Goal: Use online tool/utility: Utilize a website feature to perform a specific function

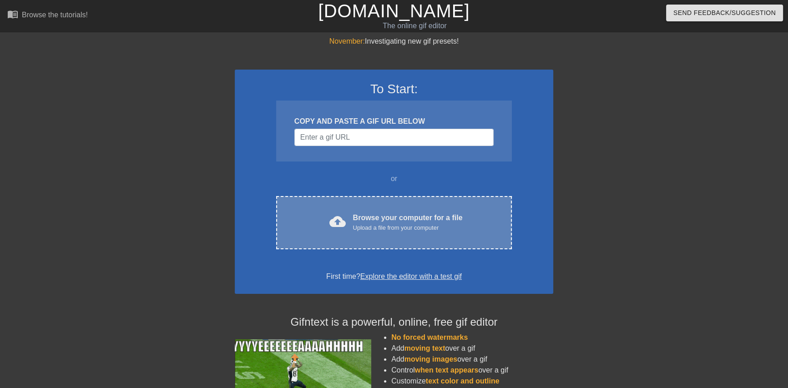
click at [376, 213] on div "Browse your computer for a file Upload a file from your computer" at bounding box center [408, 223] width 110 height 20
click at [422, 209] on div "cloud_upload Browse your computer for a file Upload a file from your computer C…" at bounding box center [394, 222] width 236 height 53
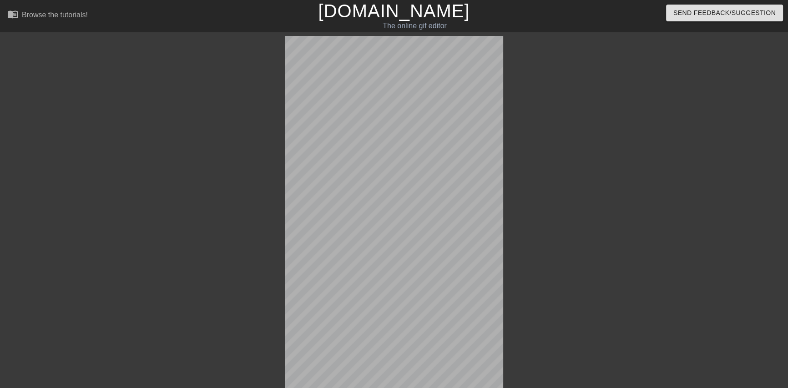
scroll to position [22, 0]
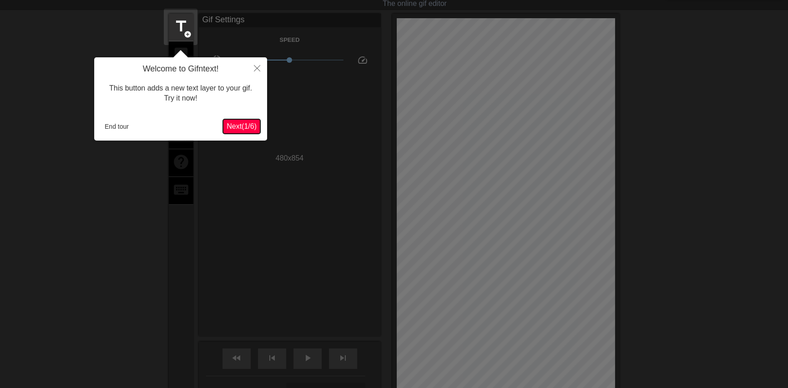
click at [245, 132] on button "Next ( 1 / 6 )" at bounding box center [241, 126] width 37 height 15
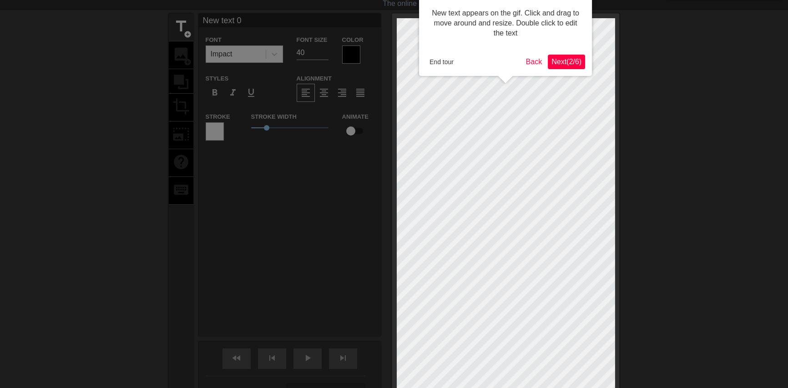
scroll to position [0, 0]
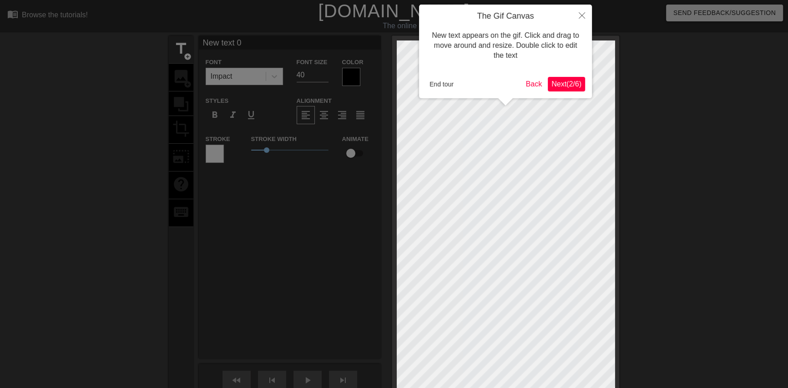
click at [567, 89] on button "Next ( 2 / 6 )" at bounding box center [566, 84] width 37 height 15
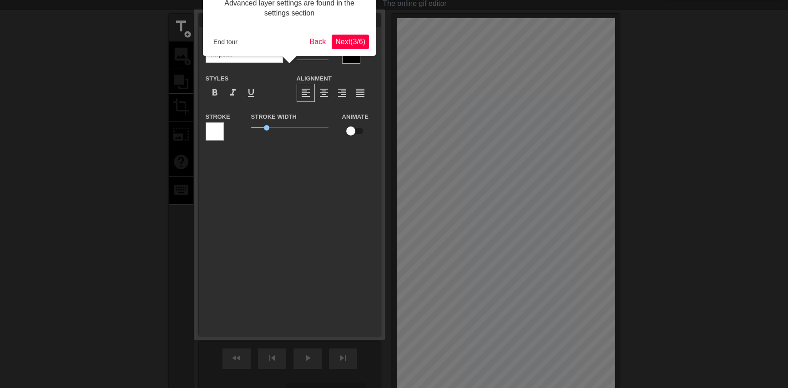
click at [361, 40] on span "Next ( 3 / 6 )" at bounding box center [351, 42] width 30 height 8
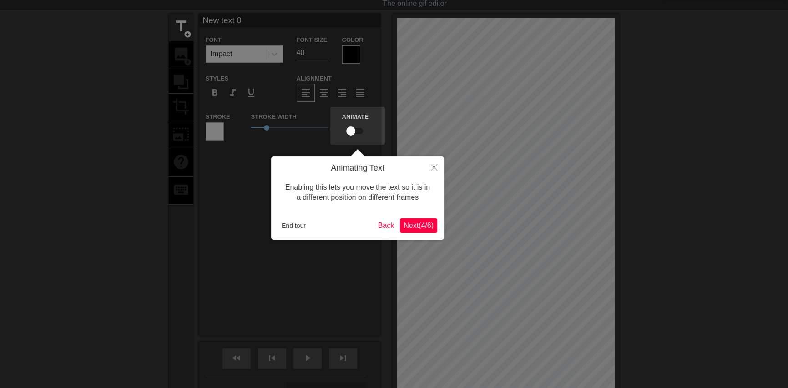
scroll to position [0, 0]
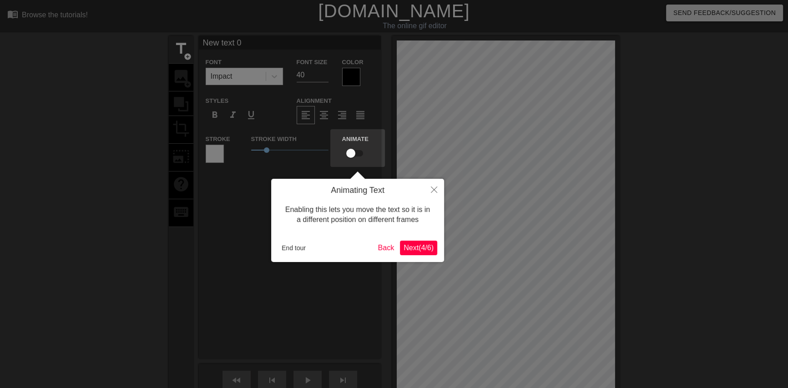
click at [427, 243] on button "Next ( 4 / 6 )" at bounding box center [418, 248] width 37 height 15
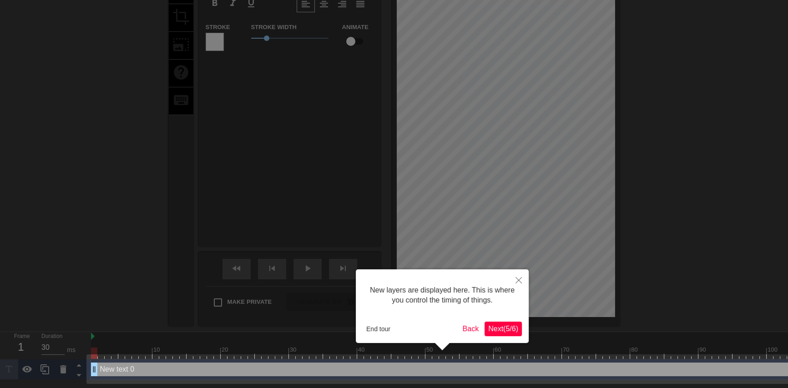
click at [514, 330] on span "Next ( 5 / 6 )" at bounding box center [503, 329] width 30 height 8
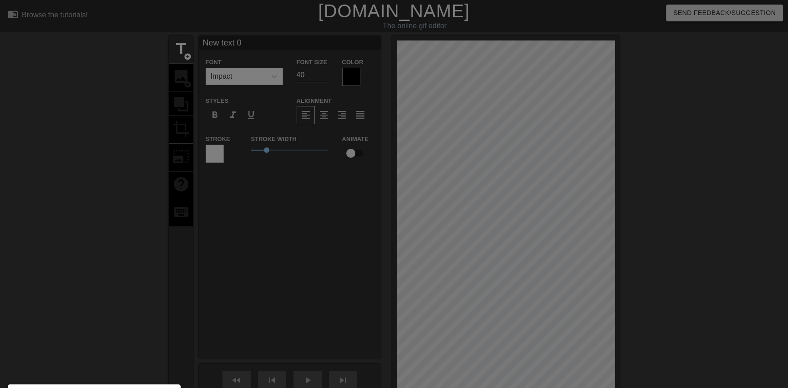
click at [301, 208] on div at bounding box center [394, 248] width 788 height 497
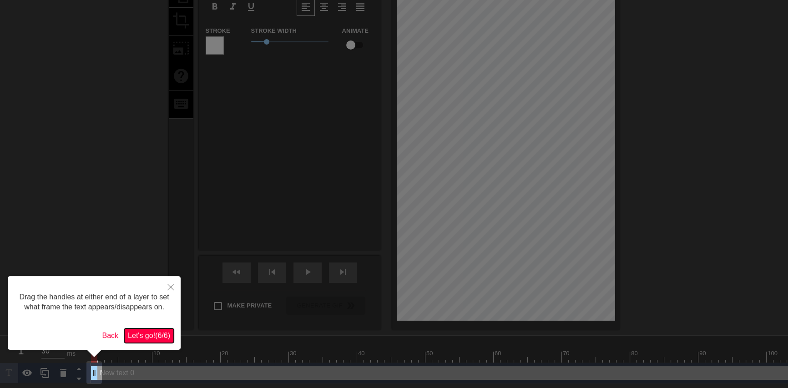
click at [162, 334] on span "Let's go! ( 6 / 6 )" at bounding box center [149, 336] width 42 height 8
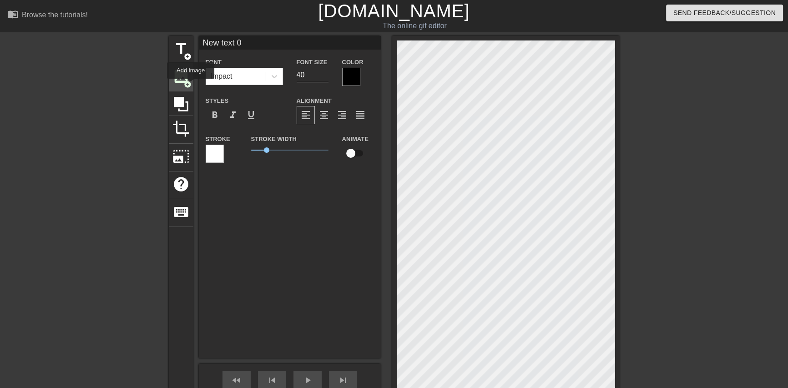
click at [188, 84] on span "add_circle" at bounding box center [188, 85] width 8 height 8
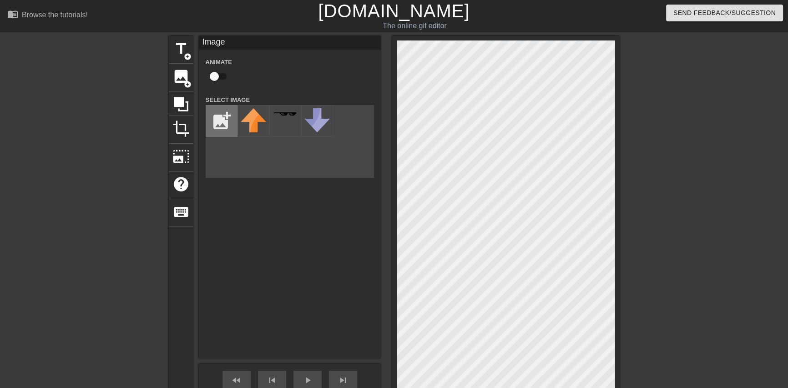
click at [214, 111] on input "file" at bounding box center [221, 121] width 31 height 31
click at [226, 113] on input "file" at bounding box center [221, 121] width 31 height 31
type input "C:\fakepath\coollogo_com-4187223.png"
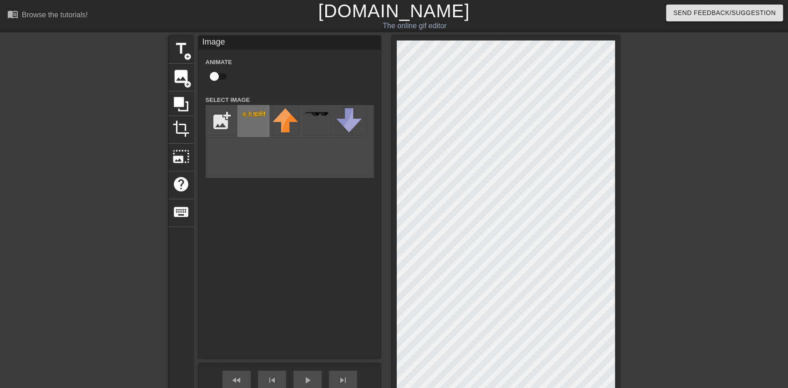
click at [252, 119] on img at bounding box center [253, 114] width 25 height 10
drag, startPoint x: 735, startPoint y: 143, endPoint x: 710, endPoint y: 141, distance: 24.6
click at [734, 143] on div at bounding box center [699, 172] width 137 height 273
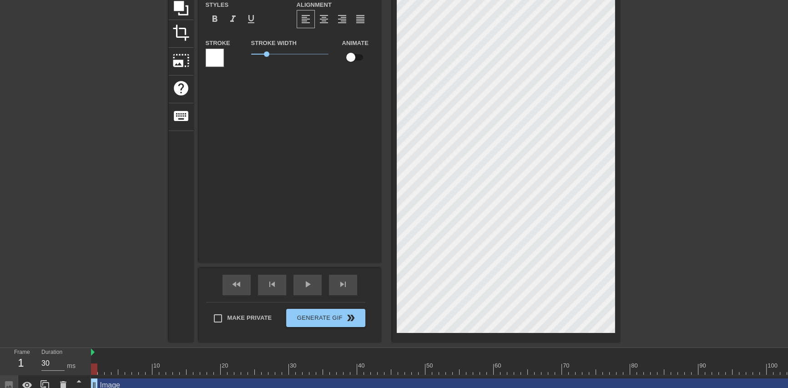
scroll to position [126, 0]
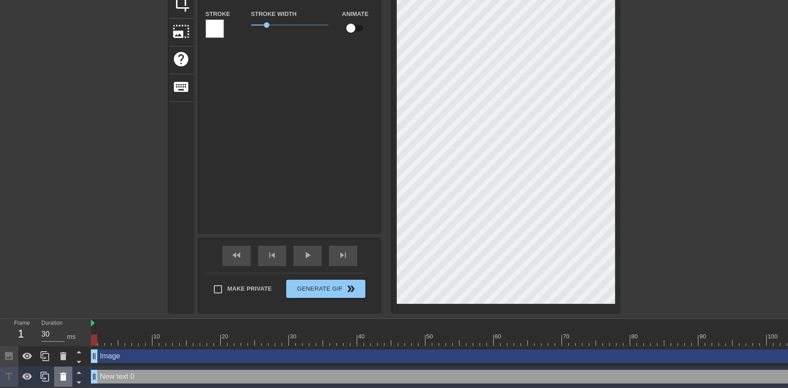
click at [63, 375] on icon at bounding box center [63, 377] width 6 height 8
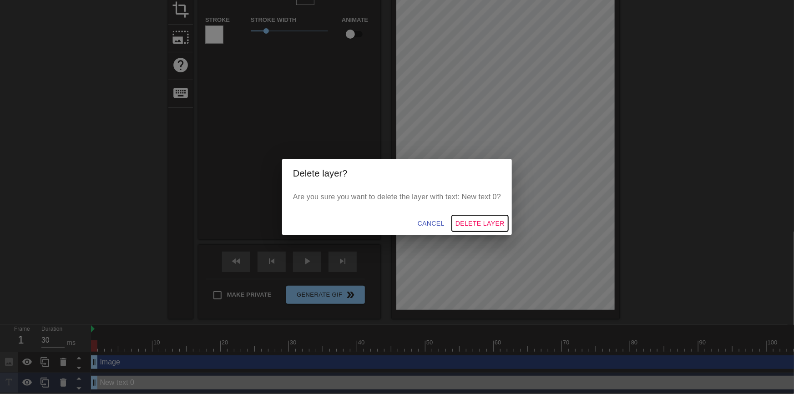
click at [475, 224] on span "Delete Layer" at bounding box center [480, 223] width 49 height 11
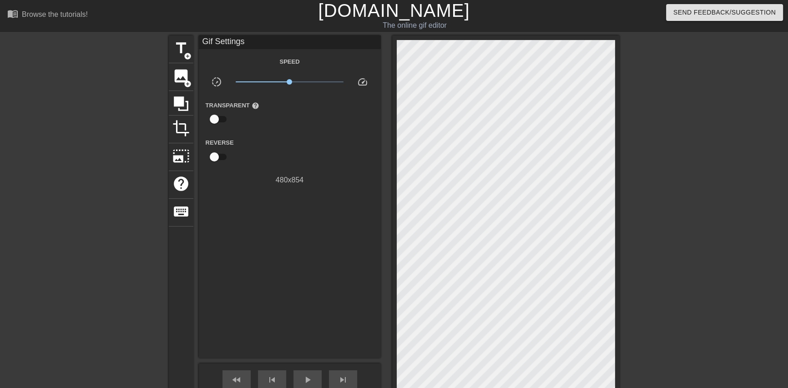
scroll to position [0, 0]
drag, startPoint x: 681, startPoint y: 100, endPoint x: 672, endPoint y: 194, distance: 94.7
click at [680, 101] on div at bounding box center [699, 172] width 137 height 273
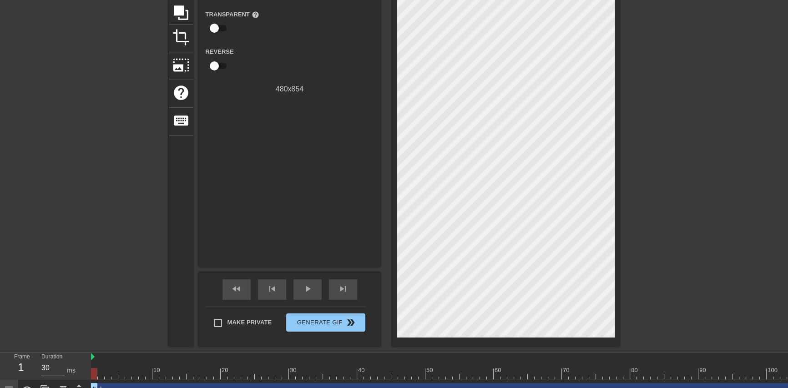
scroll to position [105, 0]
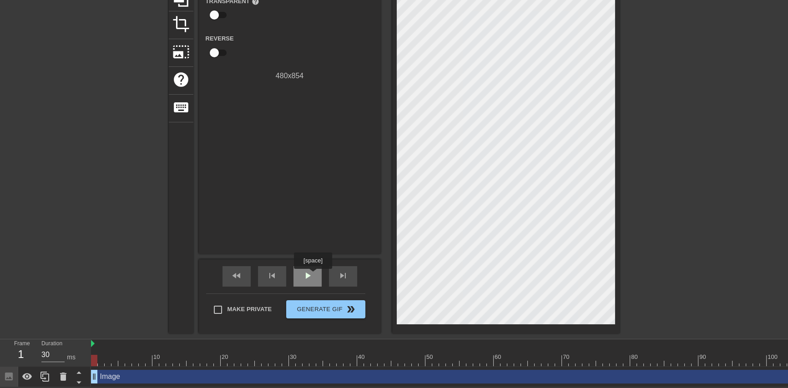
click at [313, 275] on span "play_arrow" at bounding box center [307, 275] width 11 height 11
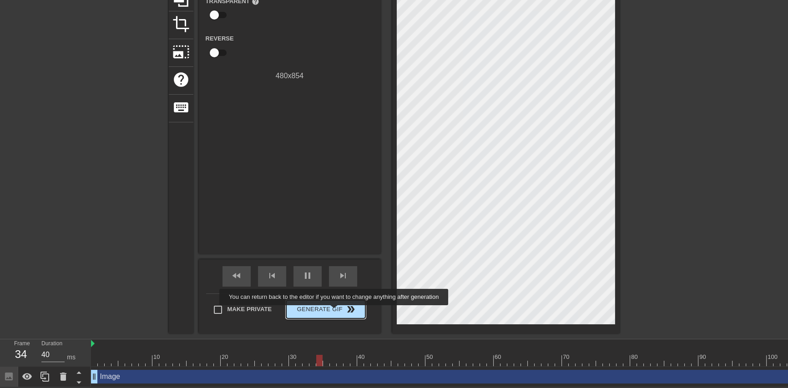
type input "30"
click at [335, 312] on span "Generate Gif double_arrow" at bounding box center [325, 309] width 71 height 11
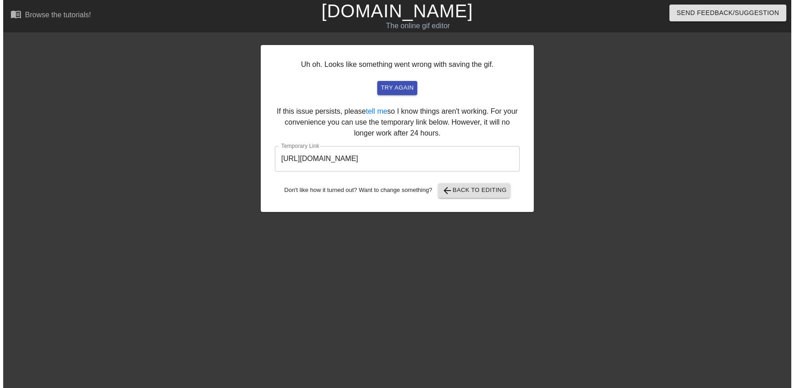
scroll to position [0, 0]
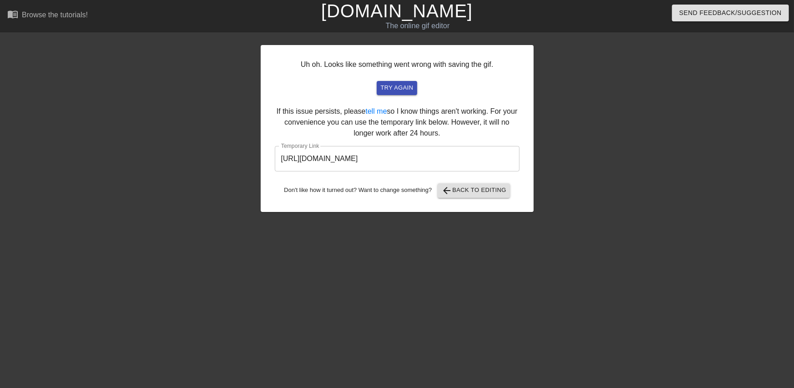
click at [450, 155] on input "[URL][DOMAIN_NAME]" at bounding box center [397, 158] width 245 height 25
